Goal: Task Accomplishment & Management: Manage account settings

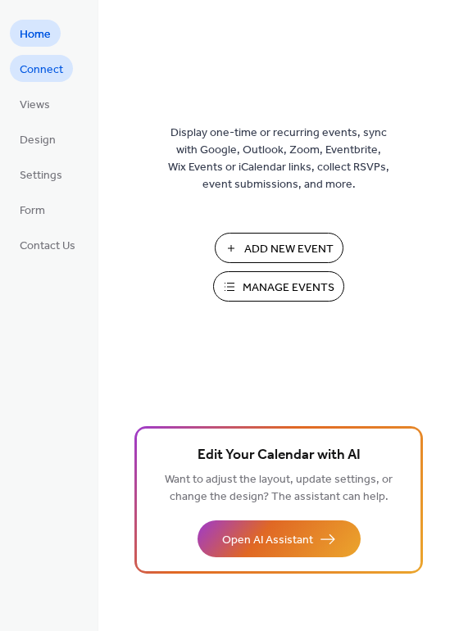
click at [48, 66] on span "Connect" at bounding box center [41, 70] width 43 height 17
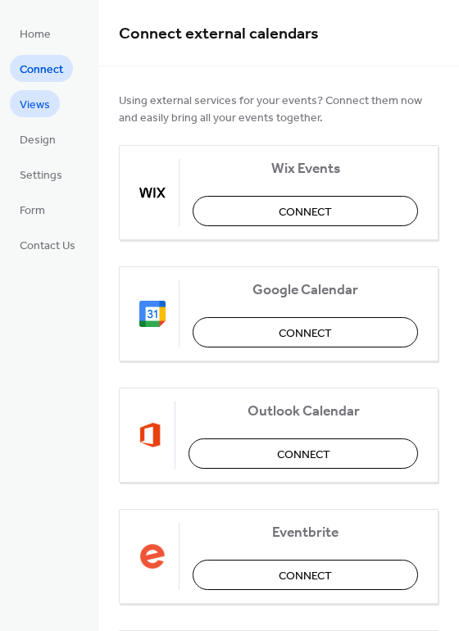
click at [46, 107] on span "Views" at bounding box center [35, 105] width 30 height 17
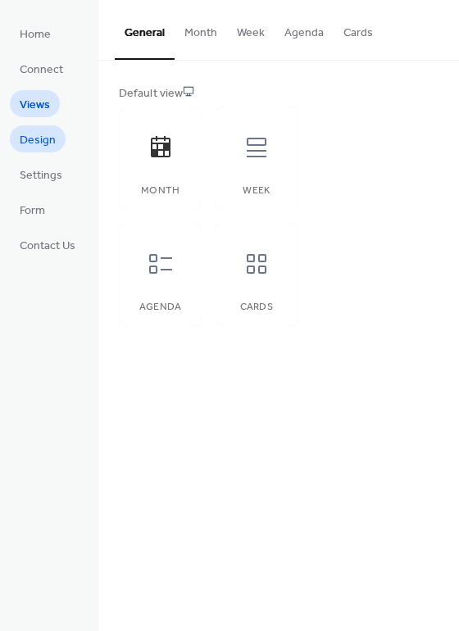
click at [43, 136] on span "Design" at bounding box center [38, 140] width 36 height 17
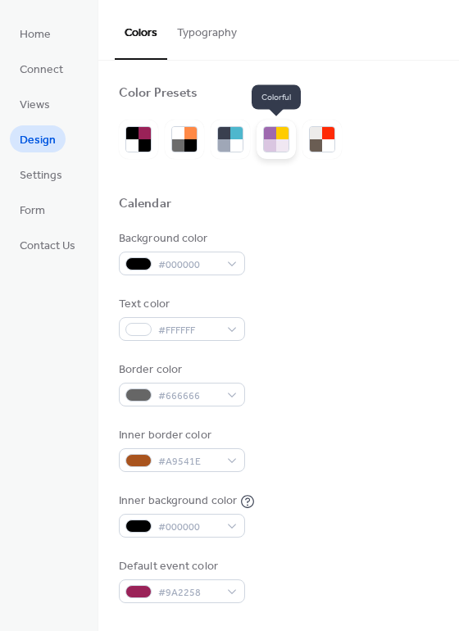
click at [280, 141] on div at bounding box center [282, 145] width 12 height 12
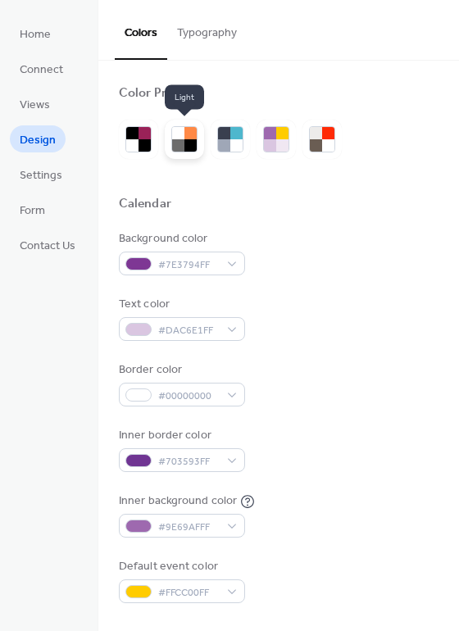
click at [190, 141] on div at bounding box center [191, 145] width 12 height 12
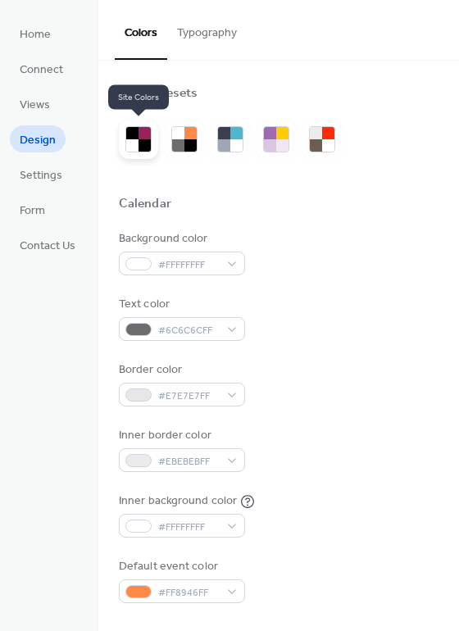
click at [133, 140] on div at bounding box center [132, 145] width 12 height 12
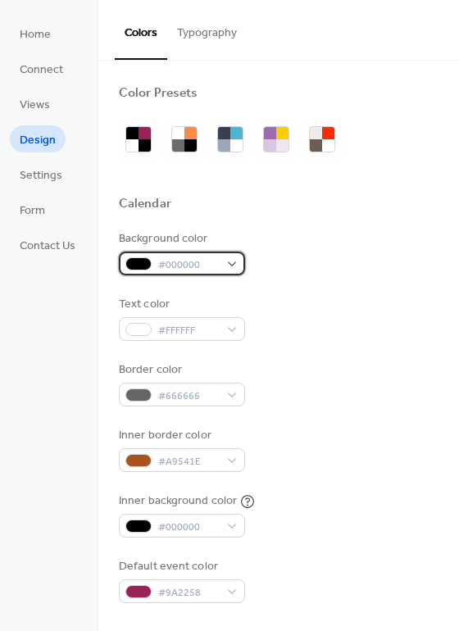
click at [236, 264] on div "#000000" at bounding box center [182, 264] width 126 height 24
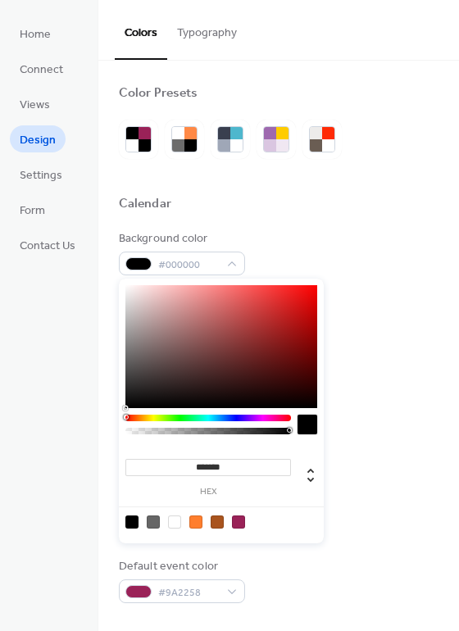
click at [194, 522] on div at bounding box center [195, 522] width 13 height 13
type input "*******"
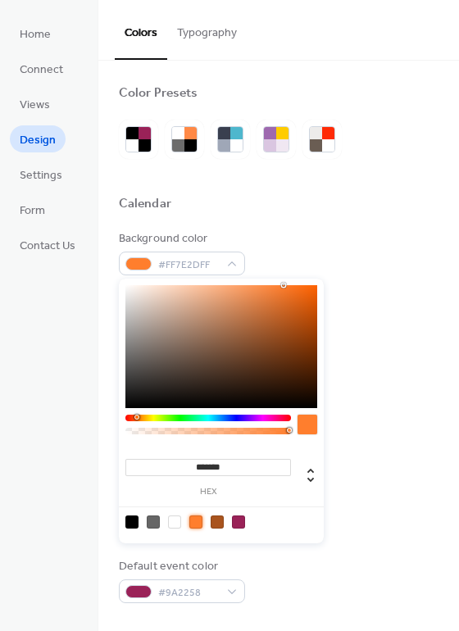
click at [205, 490] on label "hex" at bounding box center [208, 492] width 166 height 9
click at [205, 476] on input "*******" at bounding box center [208, 467] width 166 height 17
click at [197, 522] on div at bounding box center [195, 522] width 13 height 13
click at [42, 175] on span "Settings" at bounding box center [41, 175] width 43 height 17
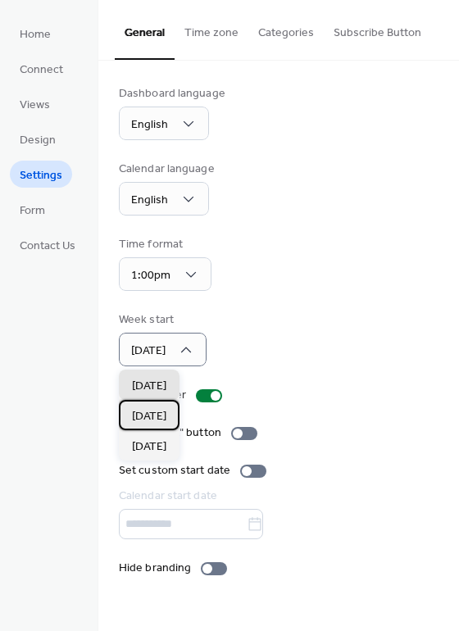
click at [160, 419] on span "Monday" at bounding box center [149, 416] width 34 height 17
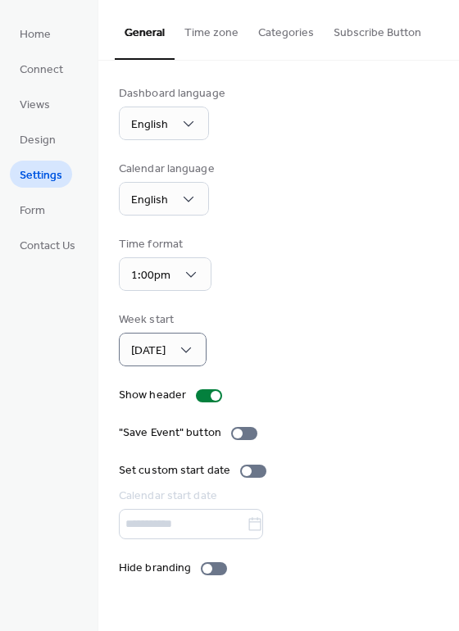
click at [177, 523] on div at bounding box center [279, 524] width 320 height 30
click at [253, 470] on div at bounding box center [253, 471] width 26 height 13
click at [263, 527] on icon at bounding box center [255, 525] width 16 height 16
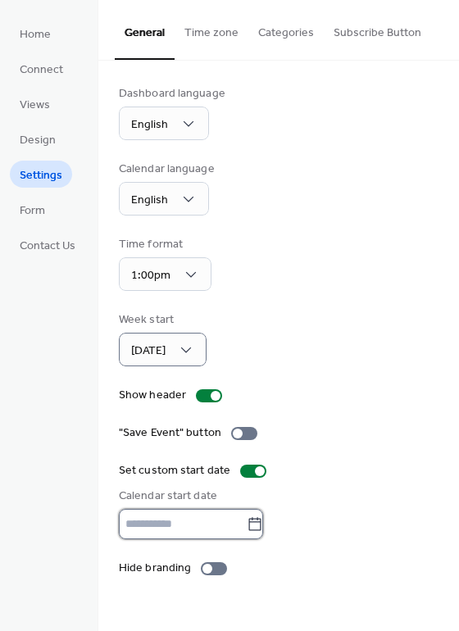
click at [247, 527] on input "text" at bounding box center [183, 524] width 128 height 30
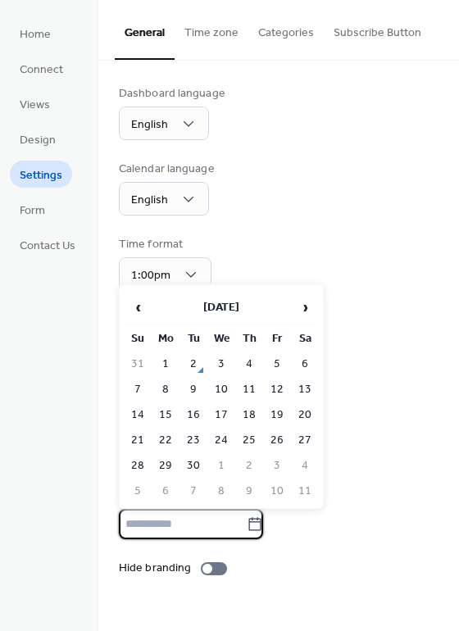
click at [171, 362] on td "1" at bounding box center [166, 365] width 26 height 24
type input "********"
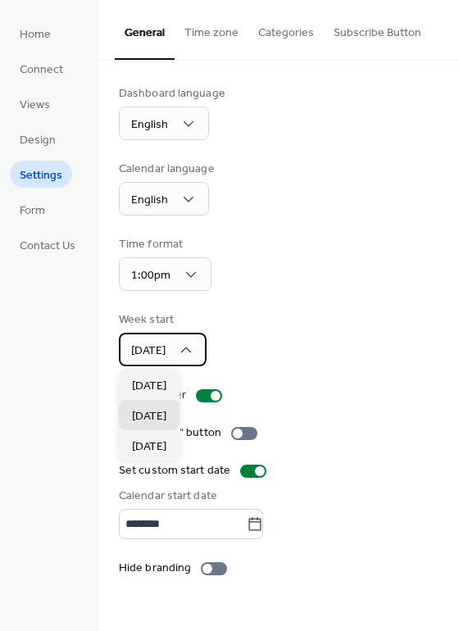
click at [191, 350] on icon at bounding box center [186, 350] width 16 height 16
click at [263, 527] on icon at bounding box center [255, 525] width 16 height 16
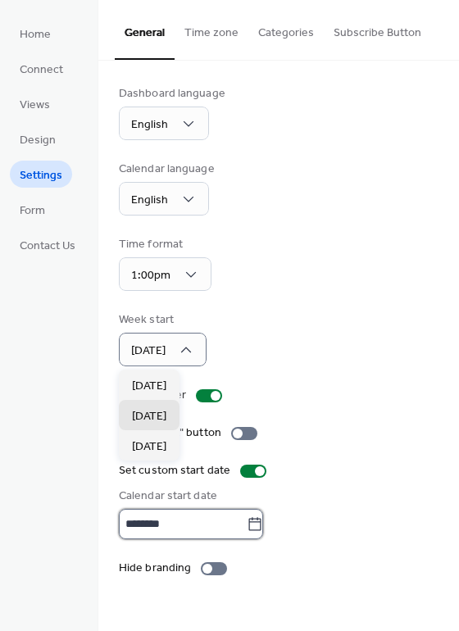
click at [247, 527] on input "********" at bounding box center [183, 524] width 128 height 30
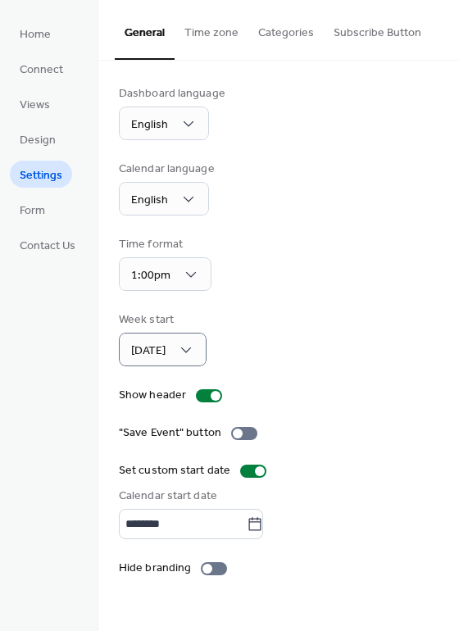
click at [360, 564] on div "Hide branding" at bounding box center [279, 568] width 320 height 17
click at [217, 571] on div at bounding box center [214, 569] width 26 height 13
click at [205, 571] on div at bounding box center [214, 569] width 26 height 13
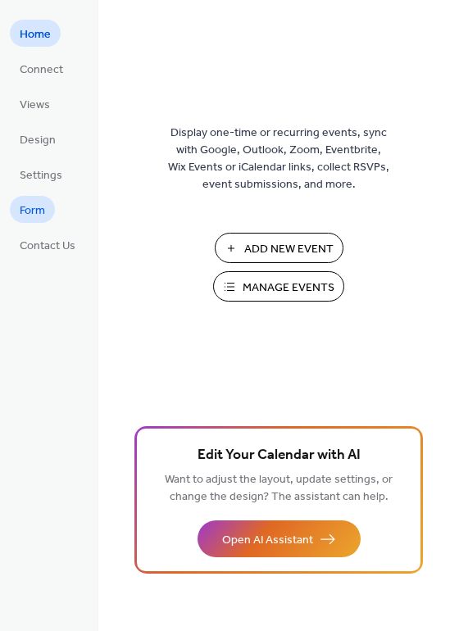
click at [43, 211] on span "Form" at bounding box center [32, 211] width 25 height 17
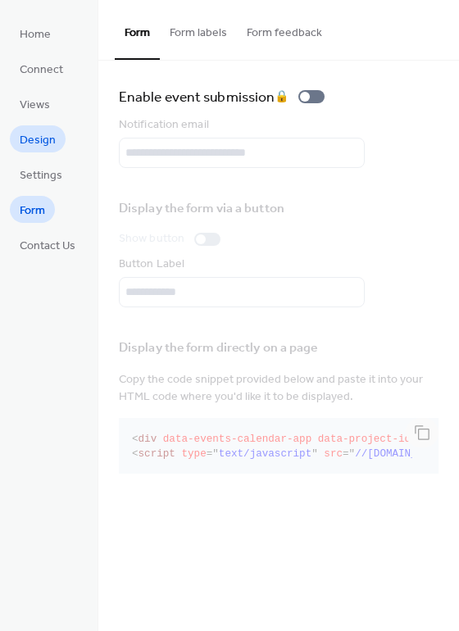
click at [28, 138] on span "Design" at bounding box center [38, 140] width 36 height 17
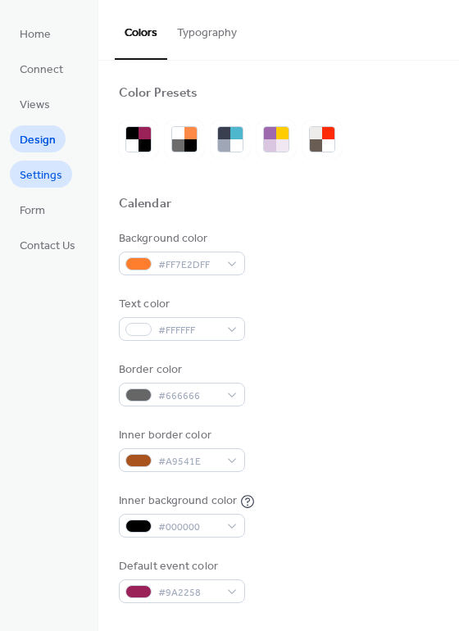
click at [39, 178] on span "Settings" at bounding box center [41, 175] width 43 height 17
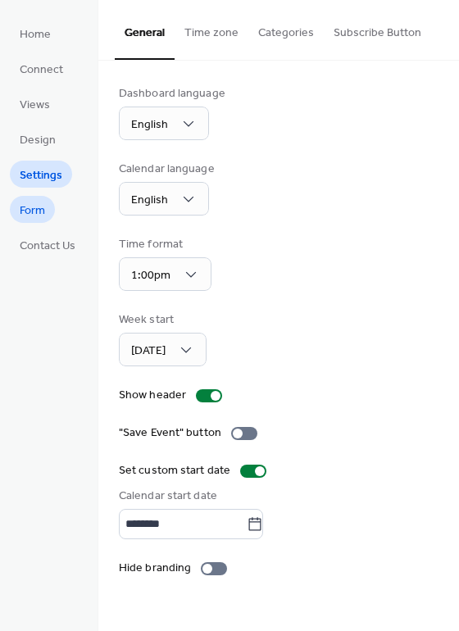
click at [30, 211] on span "Form" at bounding box center [32, 211] width 25 height 17
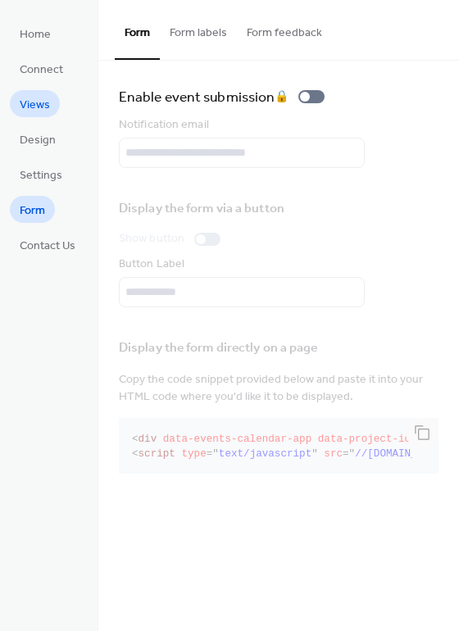
click at [43, 103] on span "Views" at bounding box center [35, 105] width 30 height 17
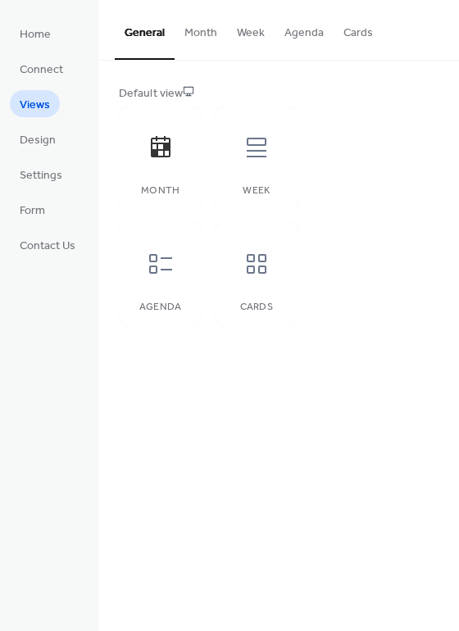
click at [203, 30] on button "Month" at bounding box center [201, 29] width 52 height 58
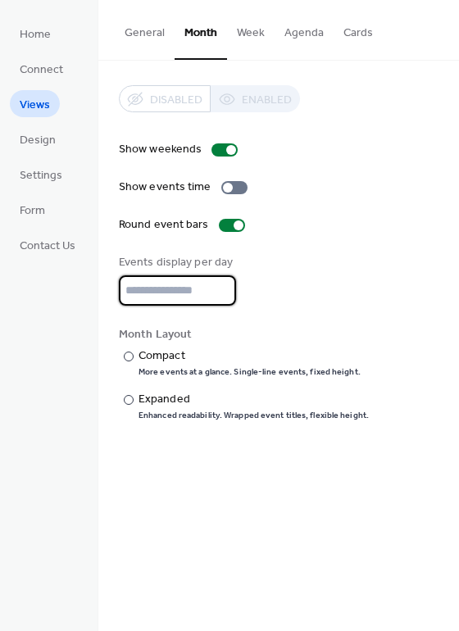
click at [152, 295] on input "*" at bounding box center [177, 291] width 117 height 30
click at [134, 33] on button "General" at bounding box center [145, 29] width 60 height 58
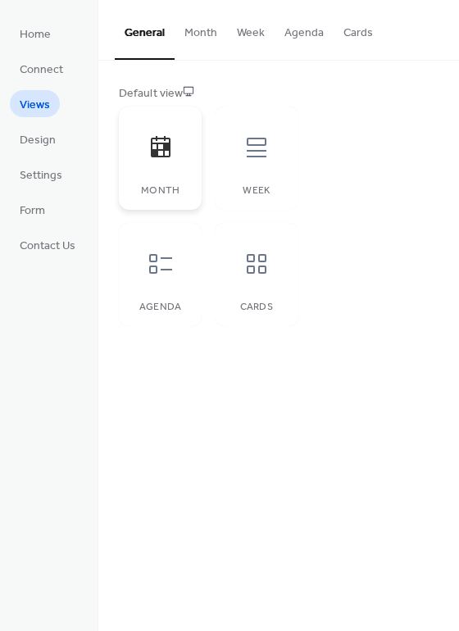
click at [162, 146] on icon at bounding box center [161, 147] width 26 height 26
click at [37, 139] on span "Design" at bounding box center [38, 140] width 36 height 17
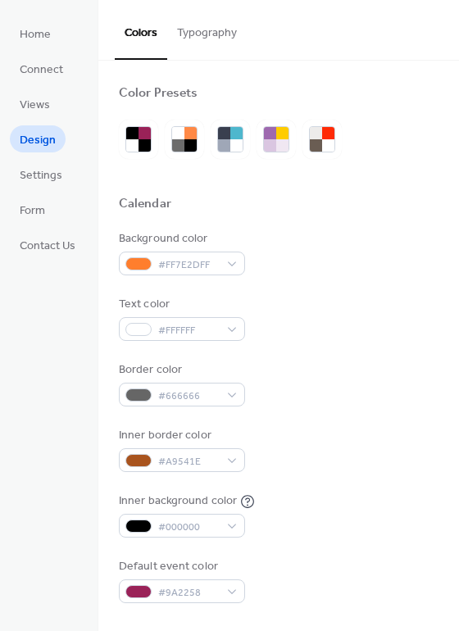
click at [211, 34] on button "Typography" at bounding box center [207, 29] width 80 height 58
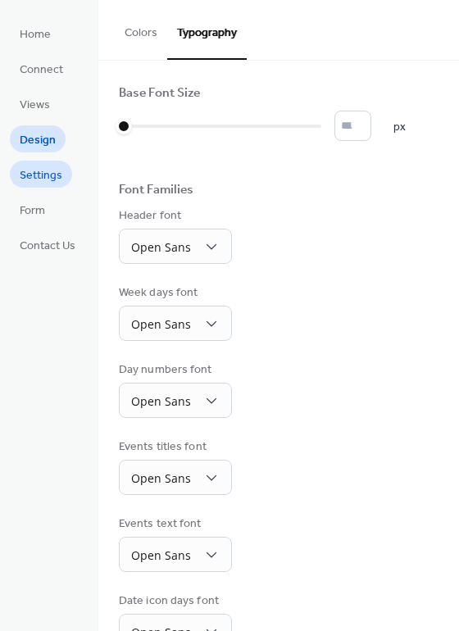
click at [27, 180] on span "Settings" at bounding box center [41, 175] width 43 height 17
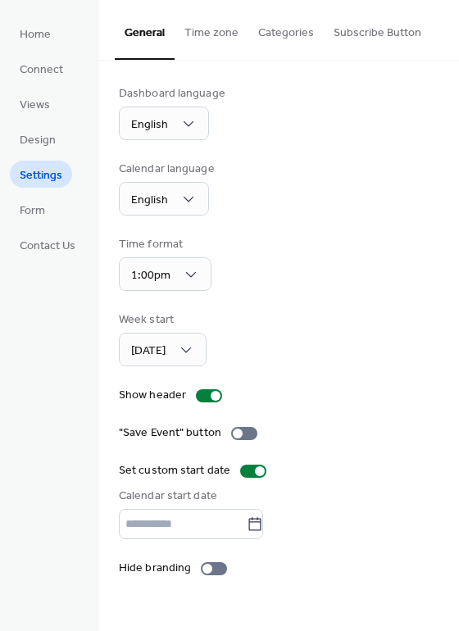
type input "********"
click at [22, 214] on span "Form" at bounding box center [32, 211] width 25 height 17
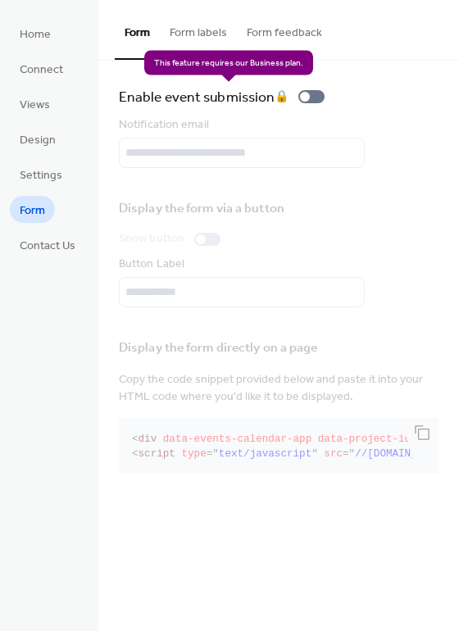
click at [321, 93] on div "Enable event submission 🔒" at bounding box center [225, 96] width 212 height 23
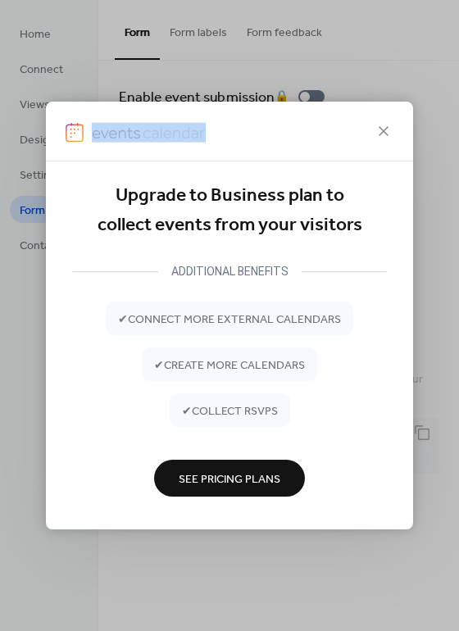
click at [386, 129] on icon at bounding box center [384, 131] width 10 height 10
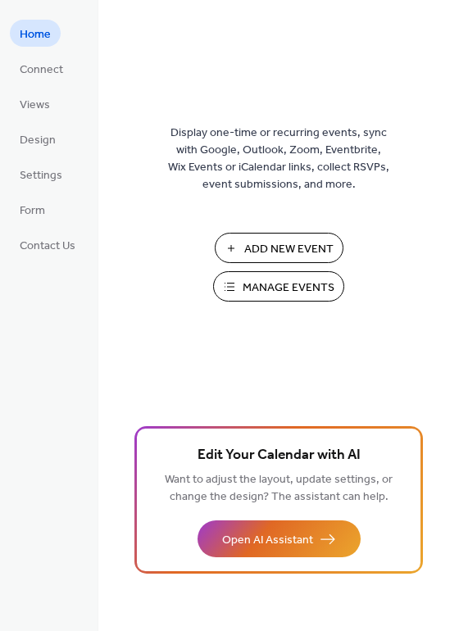
click at [271, 292] on span "Manage Events" at bounding box center [289, 288] width 92 height 17
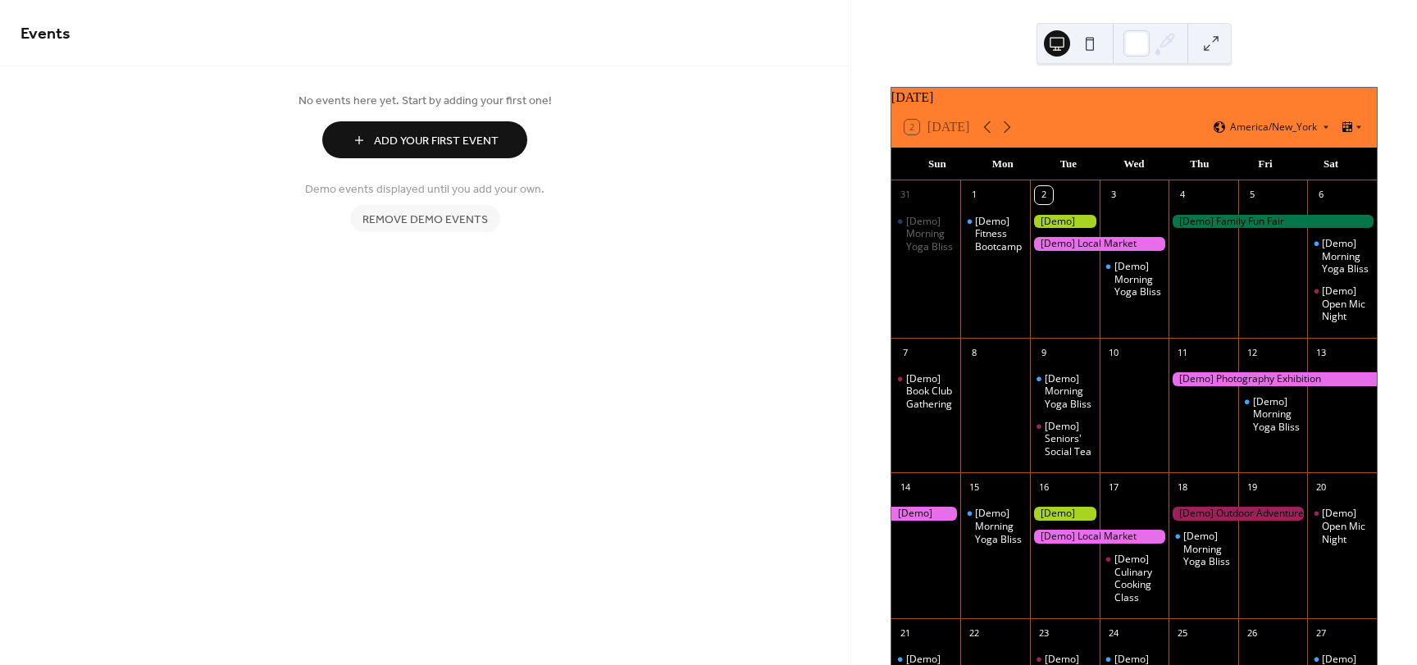
click at [1212, 47] on button at bounding box center [1211, 43] width 26 height 26
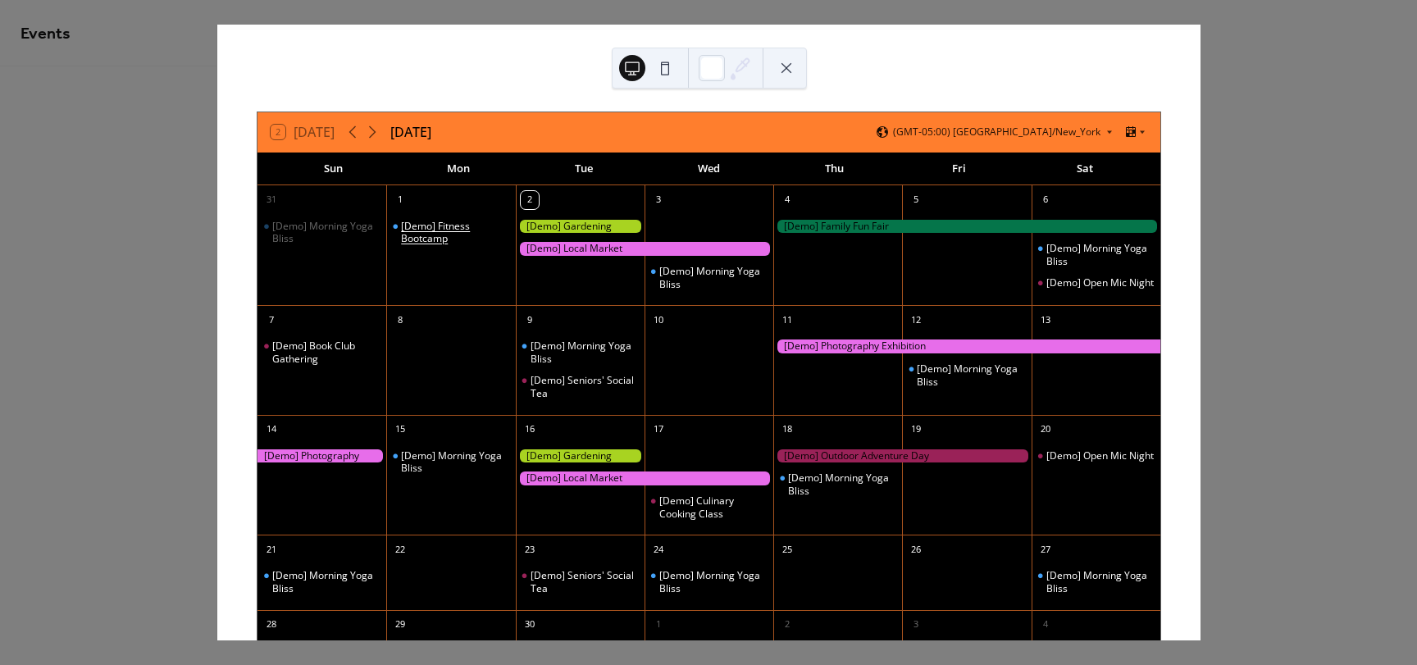
click at [456, 232] on div "[Demo] Fitness Bootcamp" at bounding box center [454, 232] width 107 height 25
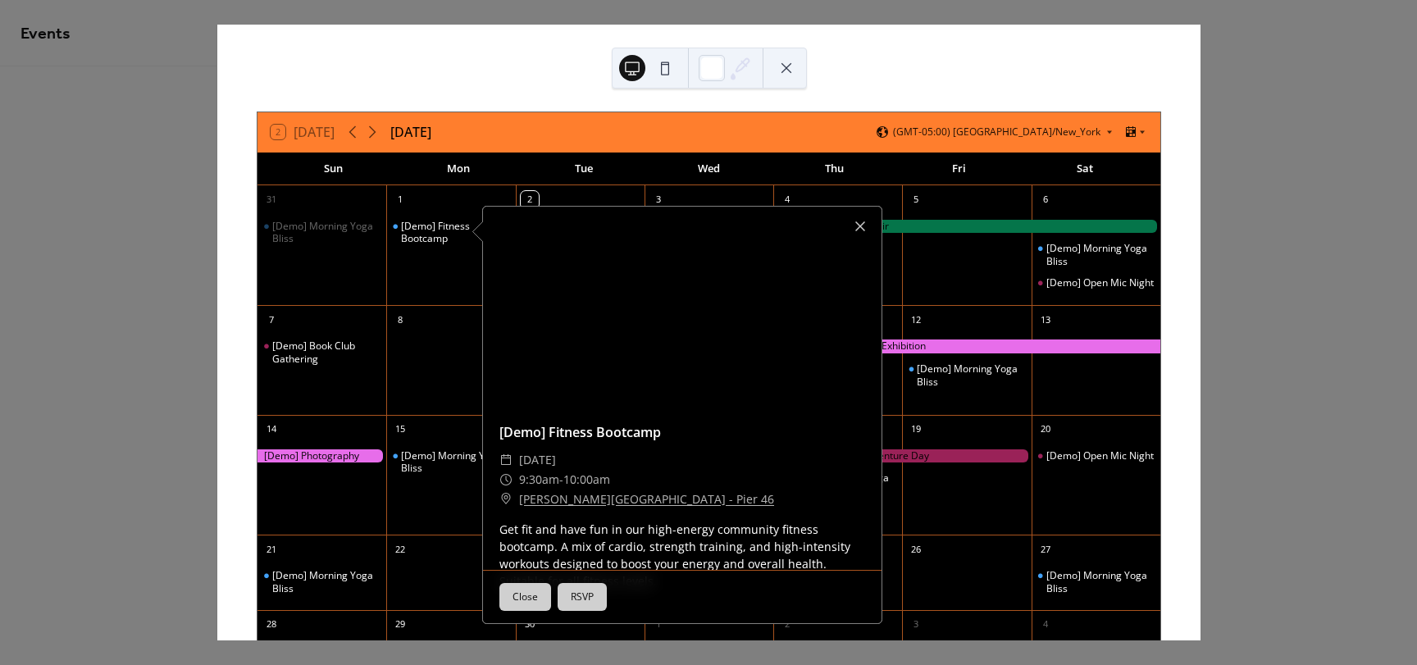
click at [861, 225] on div at bounding box center [860, 226] width 23 height 23
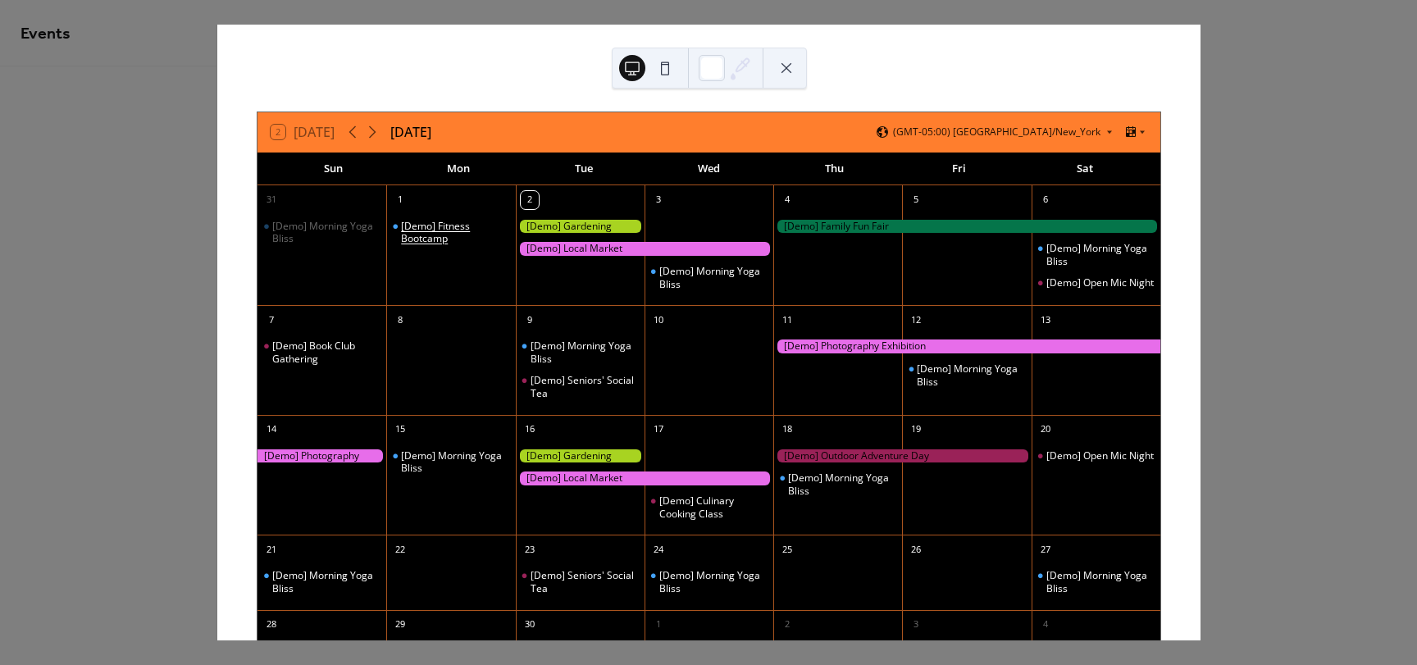
click at [434, 226] on div "[Demo] Fitness Bootcamp" at bounding box center [454, 232] width 107 height 25
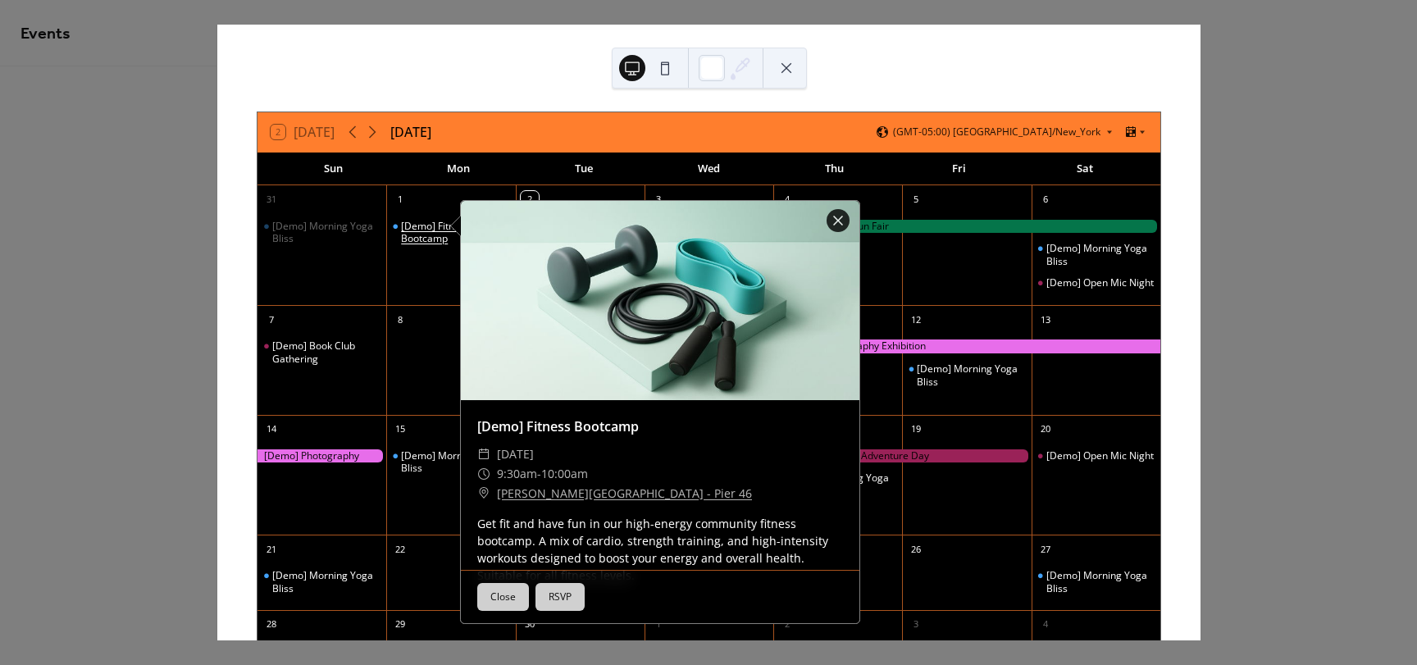
drag, startPoint x: 434, startPoint y: 226, endPoint x: 413, endPoint y: 230, distance: 20.9
click at [414, 229] on div "[Demo] Fitness Bootcamp" at bounding box center [454, 232] width 107 height 25
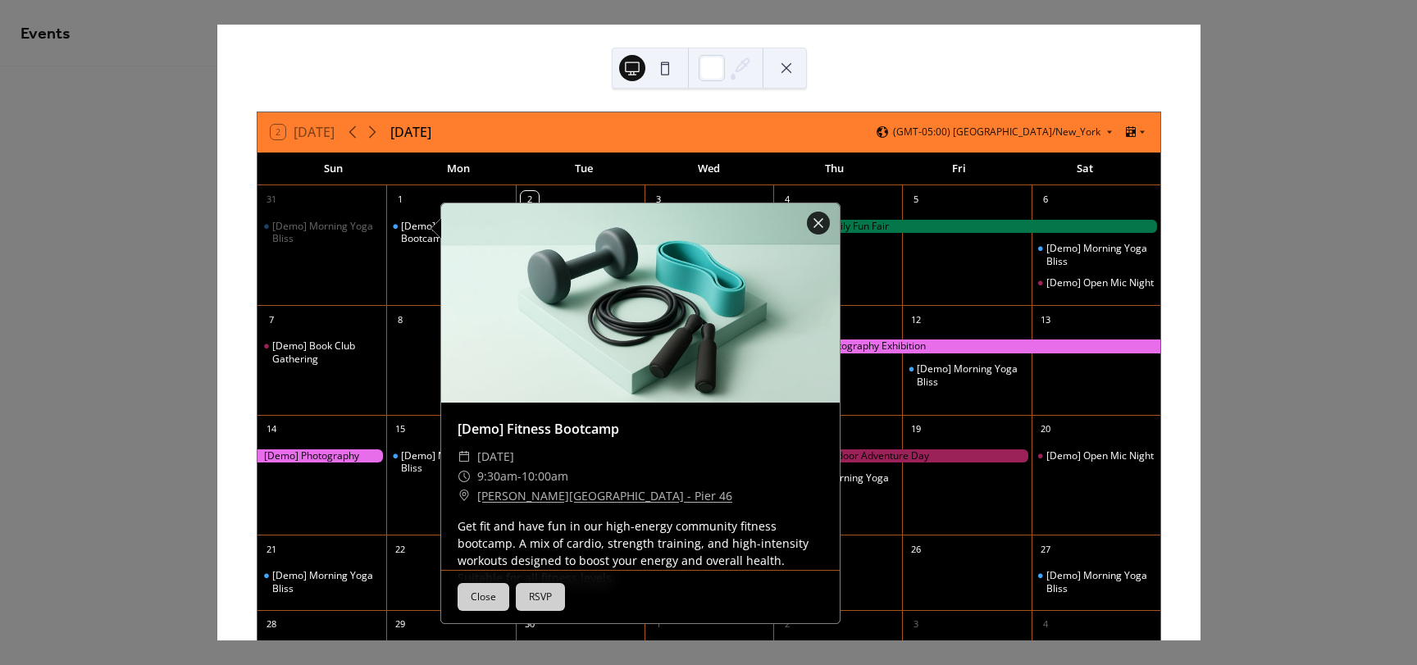
click at [486, 590] on button "Close" at bounding box center [484, 597] width 52 height 28
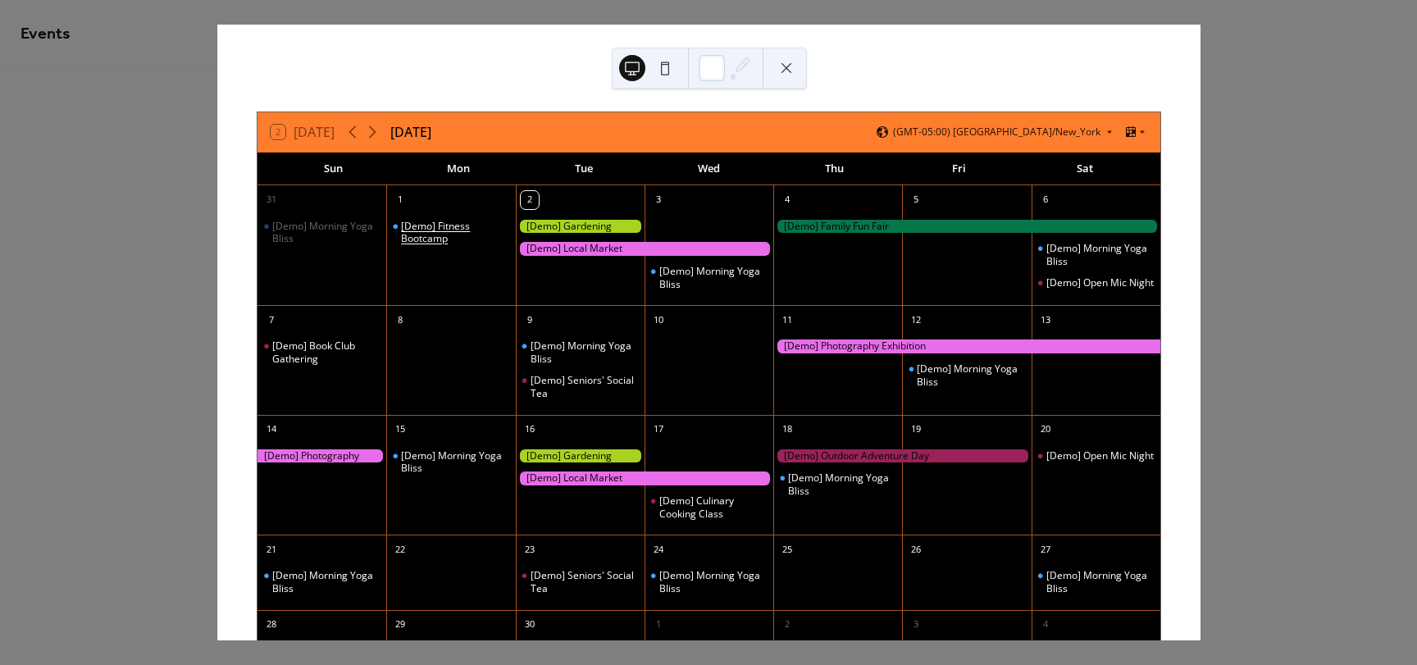
click at [450, 226] on div "[Demo] Fitness Bootcamp" at bounding box center [454, 232] width 107 height 25
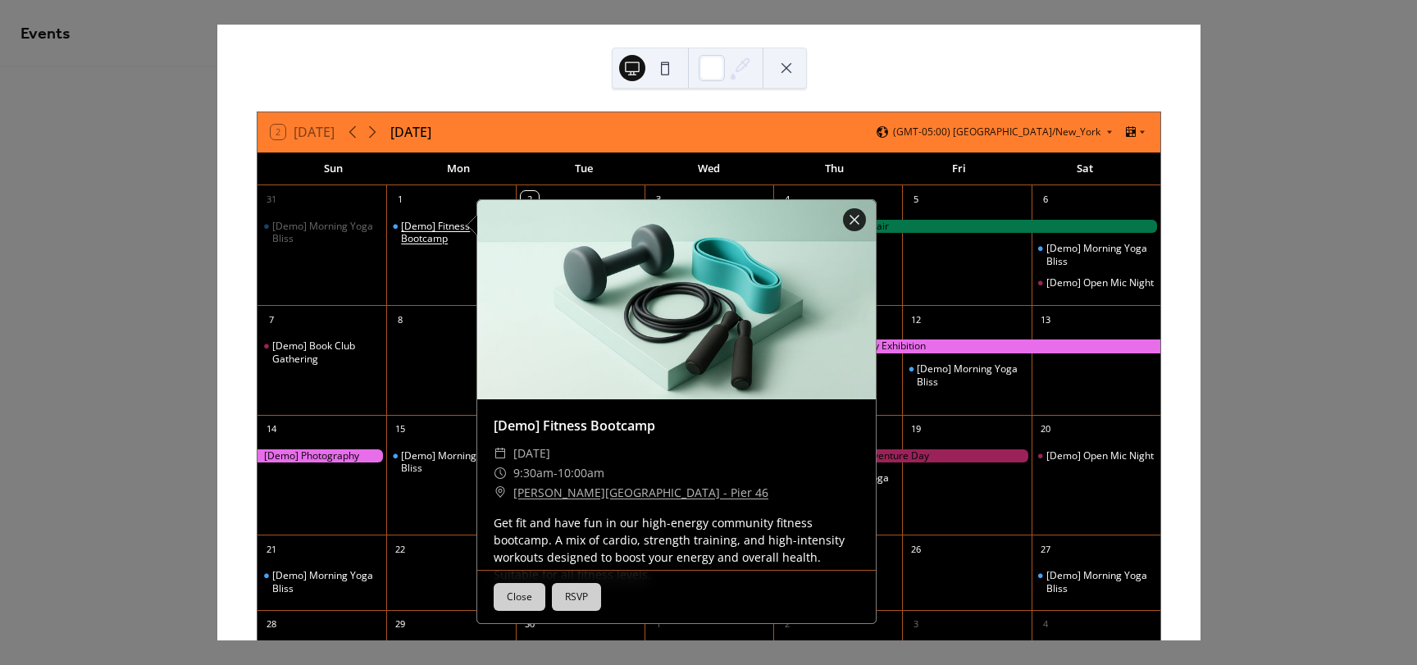
click at [450, 226] on div "[Demo] Fitness Bootcamp" at bounding box center [454, 232] width 107 height 25
click at [861, 222] on div at bounding box center [854, 220] width 23 height 23
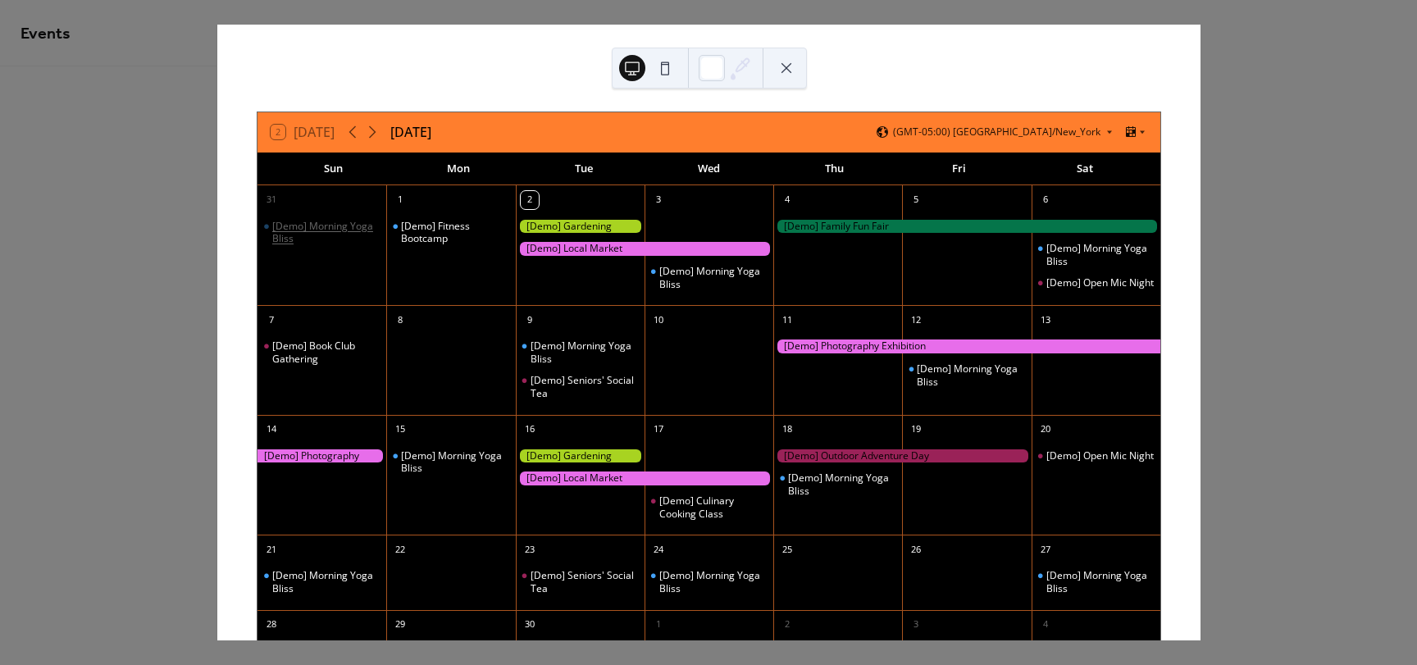
click at [326, 222] on div "[Demo] Morning Yoga Bliss" at bounding box center [325, 232] width 107 height 25
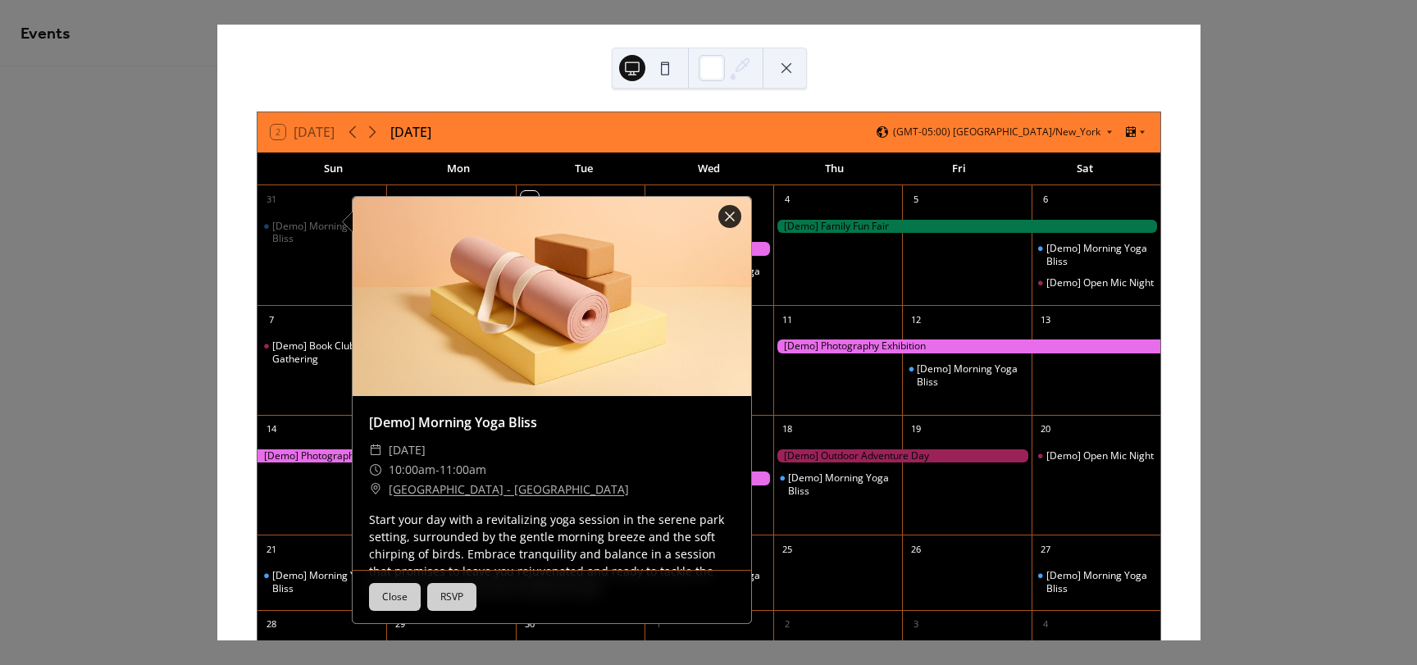
click at [786, 66] on button at bounding box center [786, 68] width 26 height 26
